Goal: Task Accomplishment & Management: Use online tool/utility

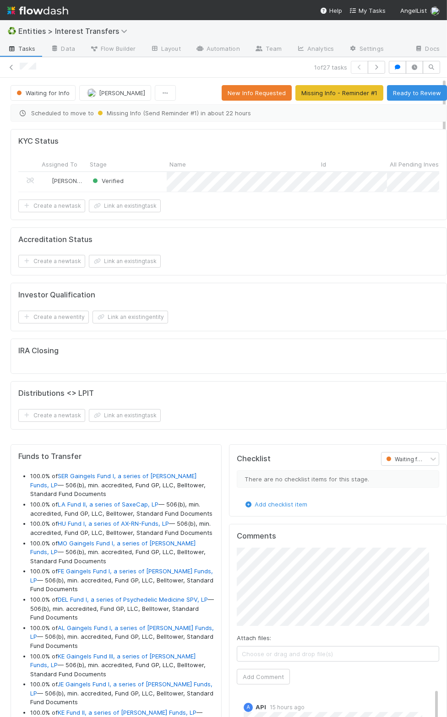
scroll to position [176, 182]
click at [9, 65] on icon at bounding box center [11, 68] width 9 height 6
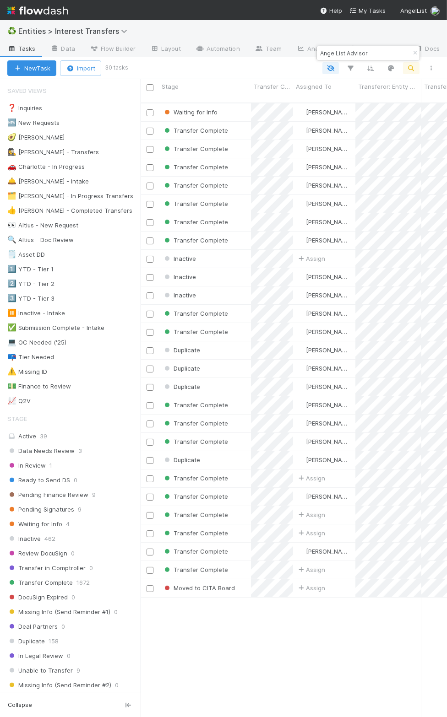
scroll to position [611, 296]
click at [335, 50] on input "AngelList Advisor" at bounding box center [364, 53] width 92 height 11
paste input "913 Fund I, a series of Climate Collective, LP"
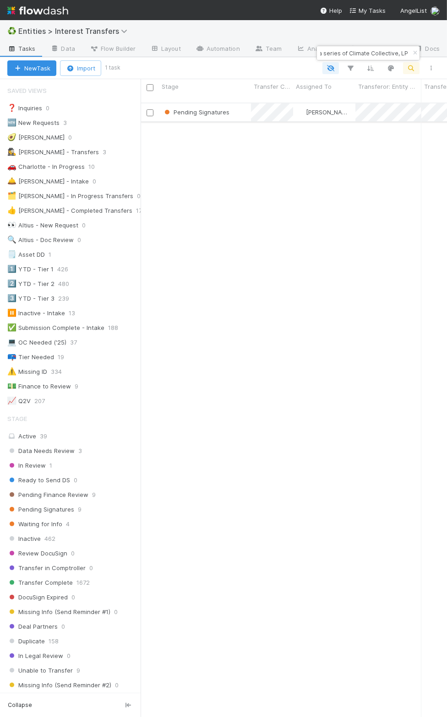
type input "913 Fund I, a series of Climate Collective, LP"
click at [350, 111] on div "[PERSON_NAME]" at bounding box center [324, 112] width 62 height 18
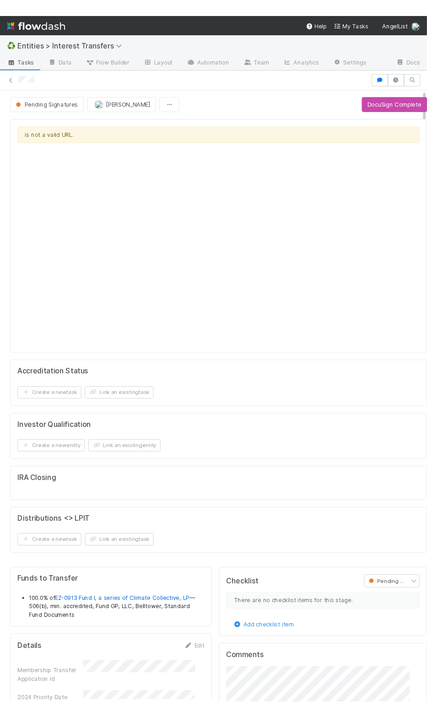
scroll to position [176, 182]
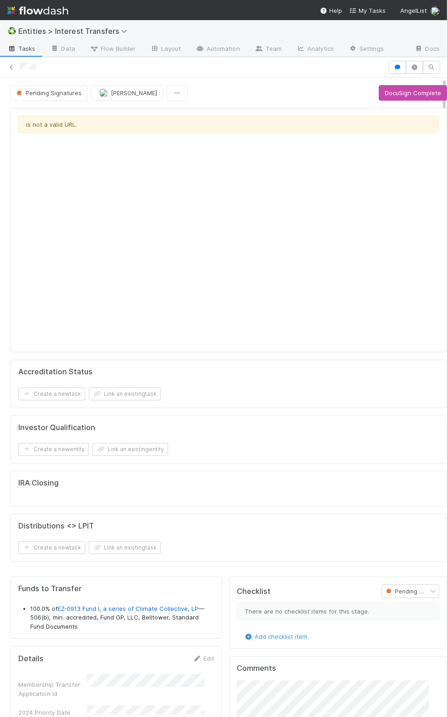
click at [179, 216] on div "is not a valid URL." at bounding box center [228, 230] width 421 height 229
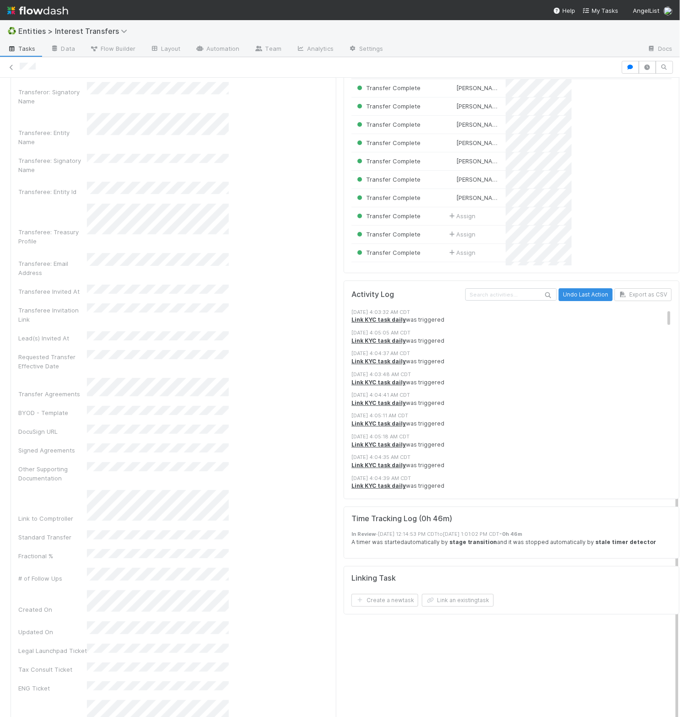
scroll to position [880, 0]
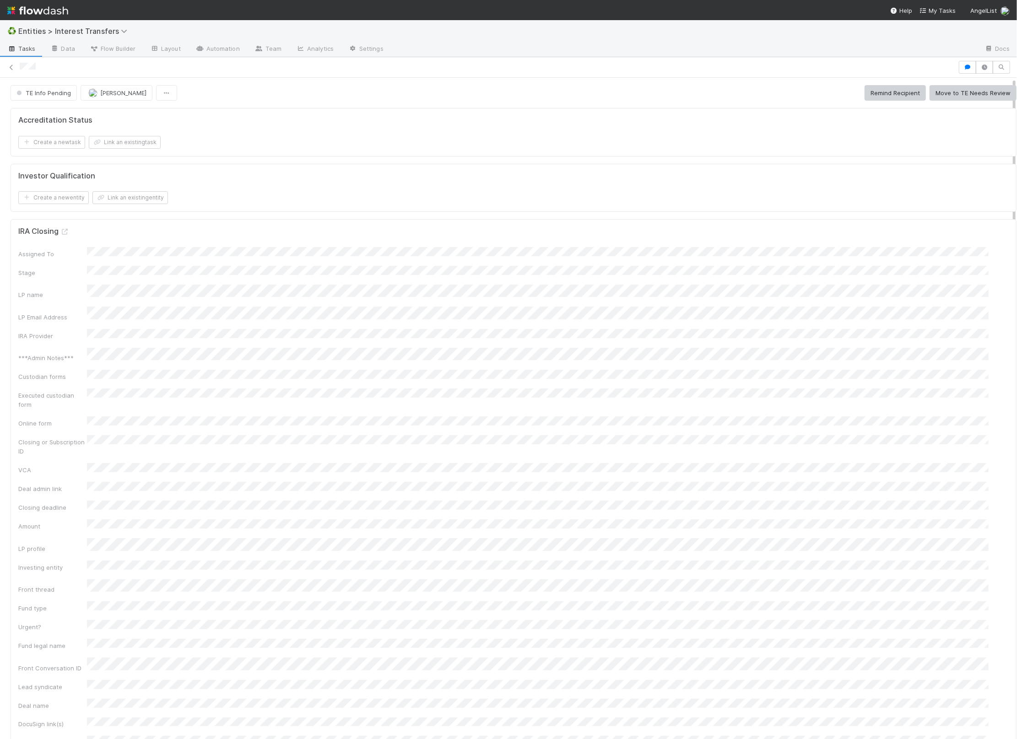
scroll to position [176, 471]
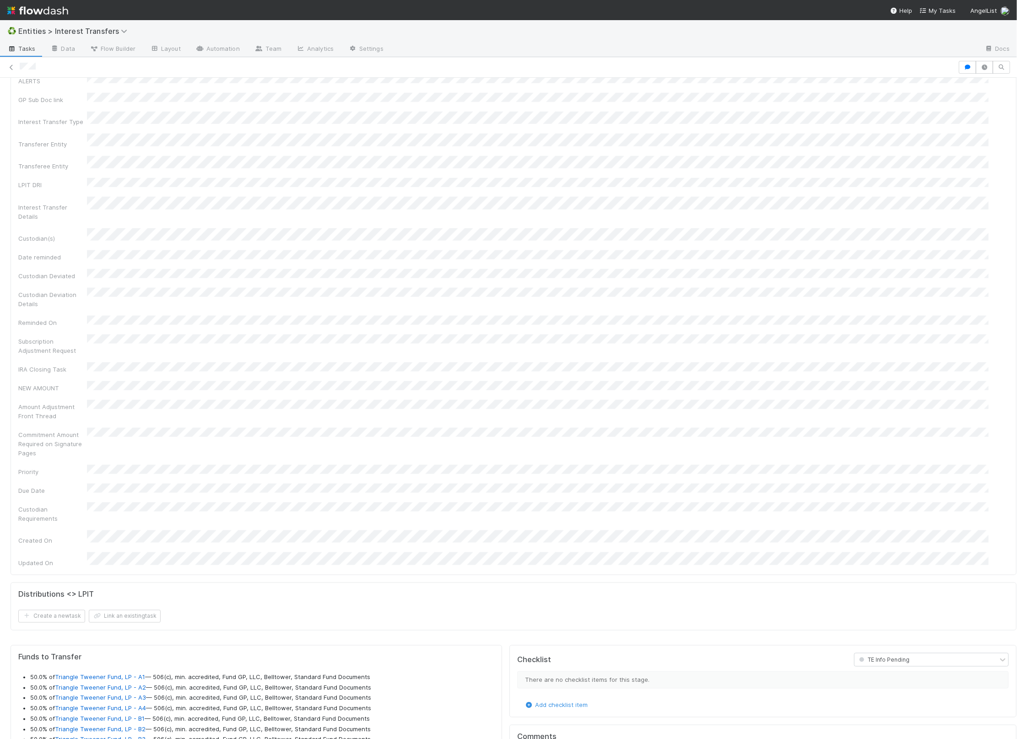
scroll to position [798, 0]
